Goal: Navigation & Orientation: Find specific page/section

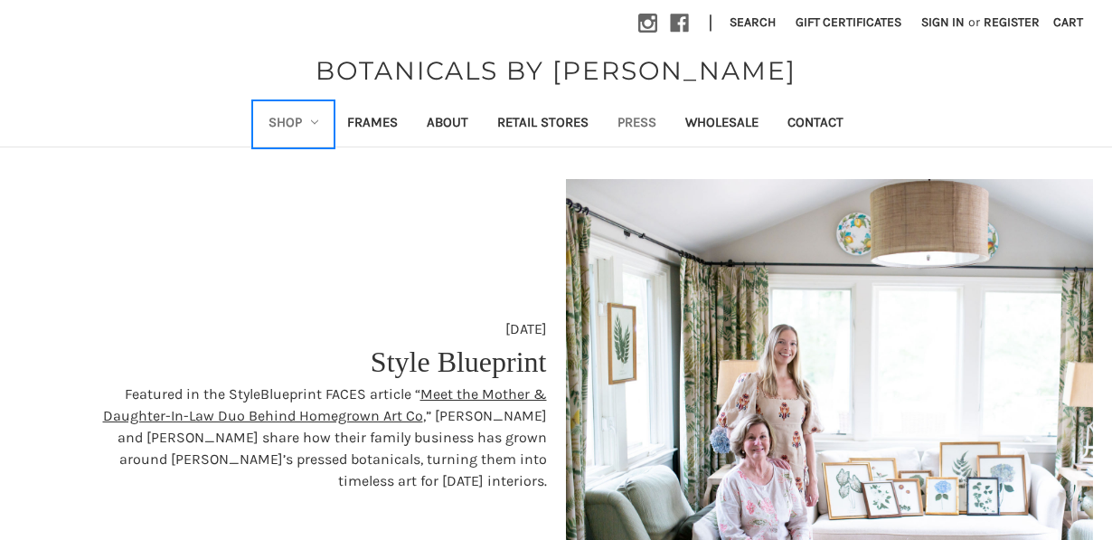
click at [289, 126] on link "Shop" at bounding box center [294, 124] width 80 height 44
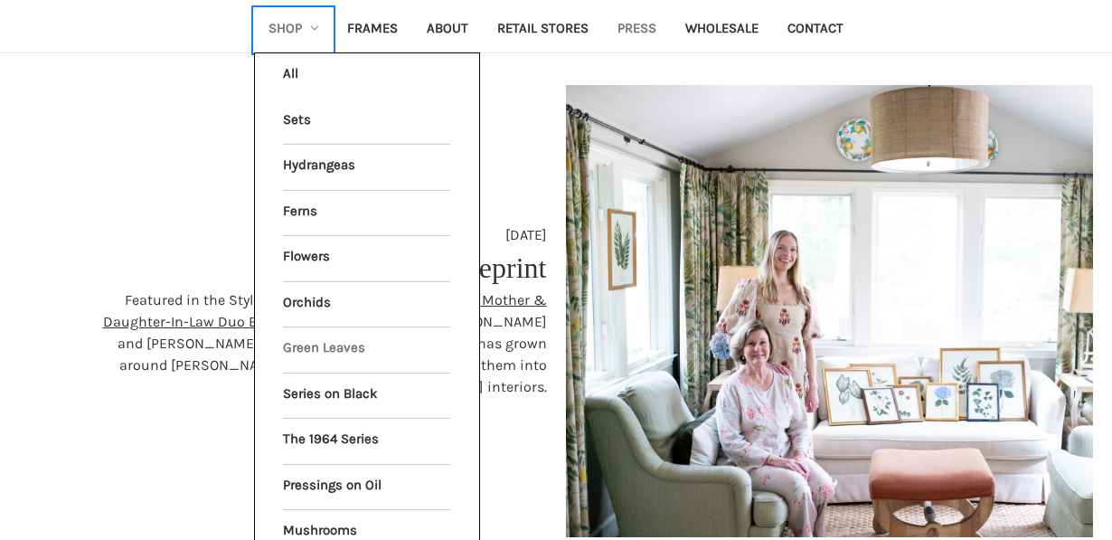
scroll to position [470, 0]
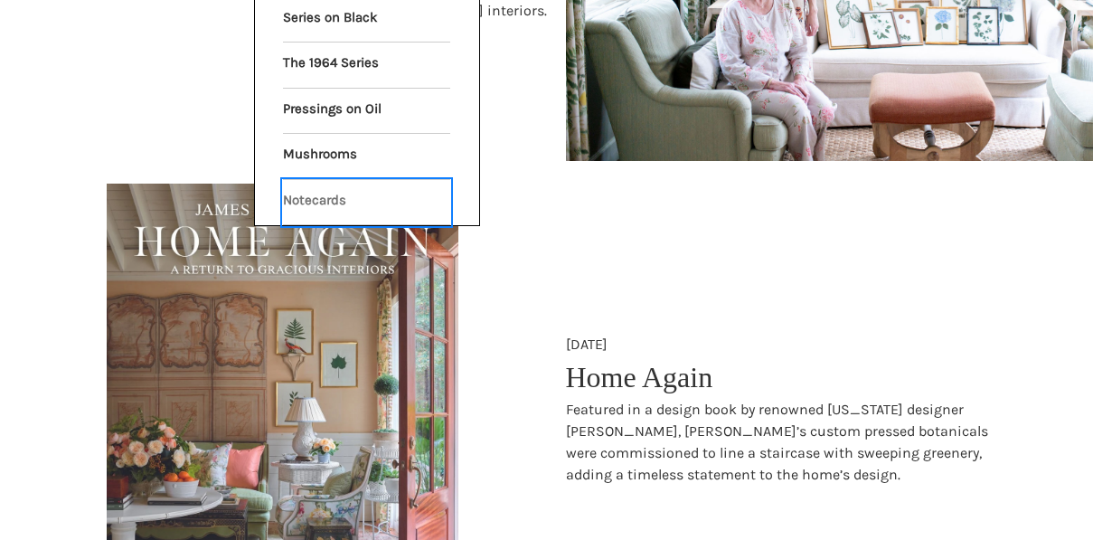
click at [314, 196] on link "Notecards" at bounding box center [366, 202] width 167 height 45
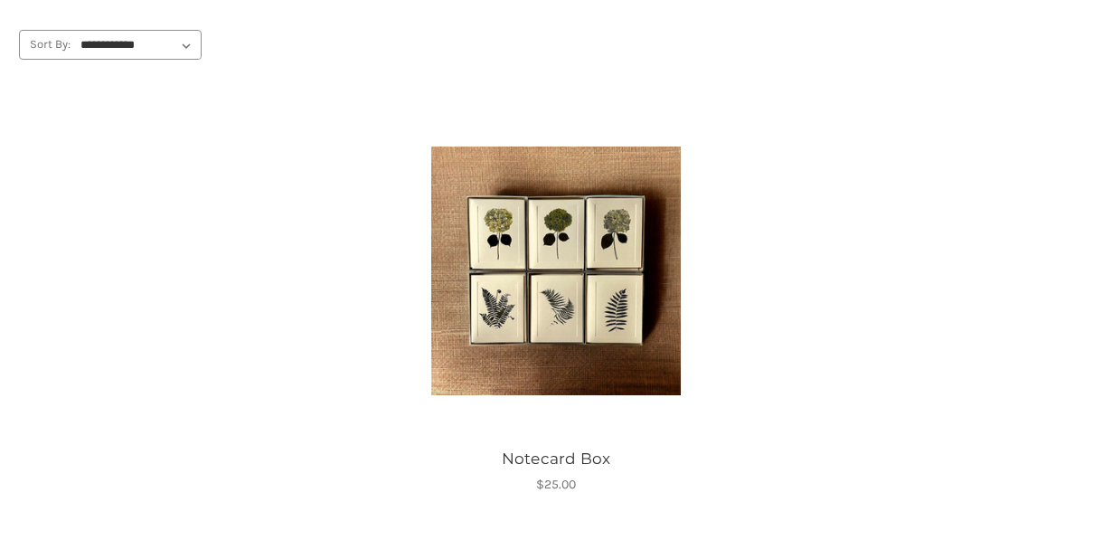
scroll to position [188, 0]
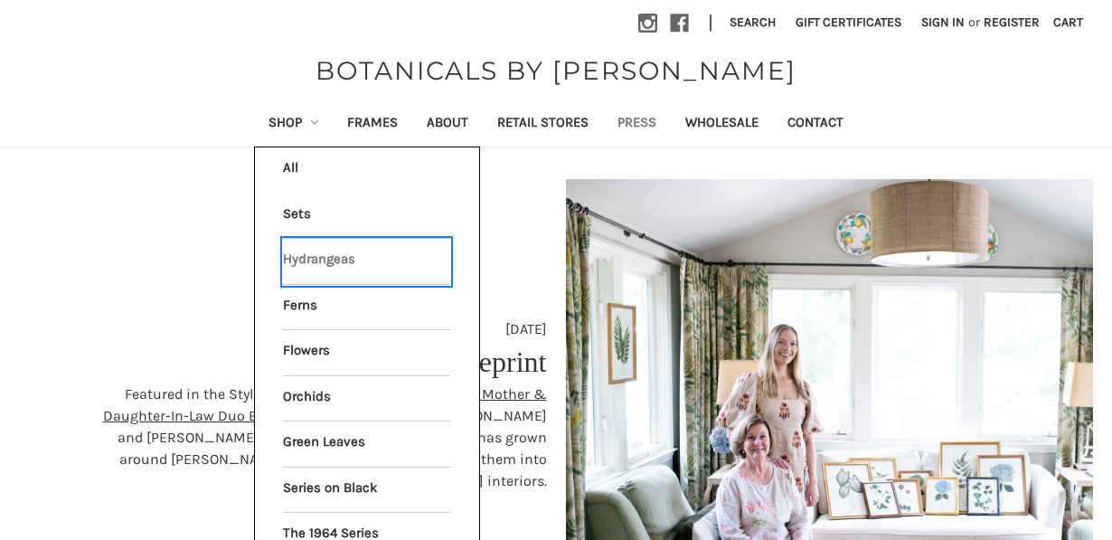
click at [321, 256] on link "Hydrangeas" at bounding box center [366, 261] width 167 height 45
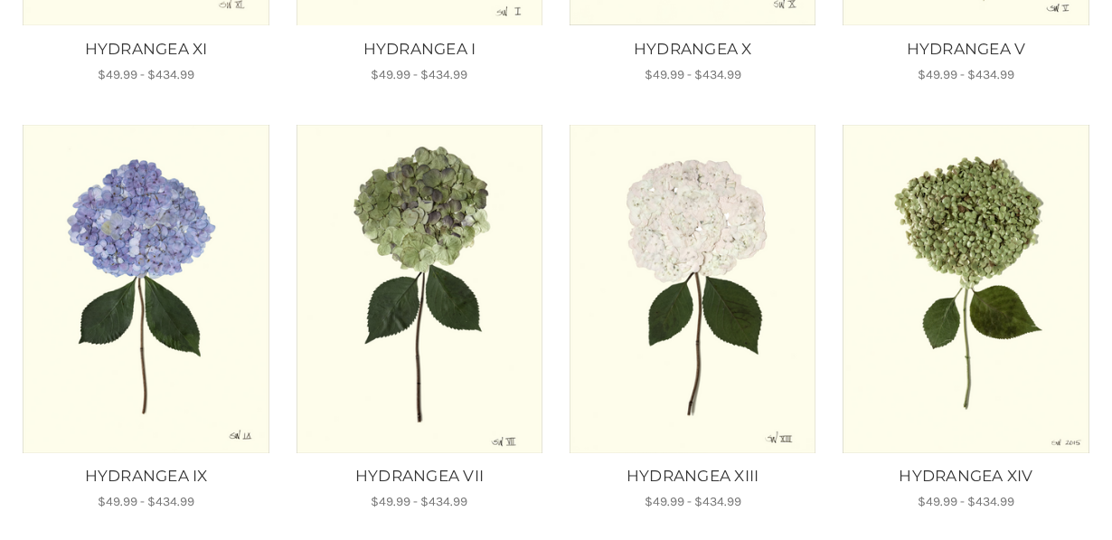
scroll to position [1128, 0]
